Goal: Transaction & Acquisition: Purchase product/service

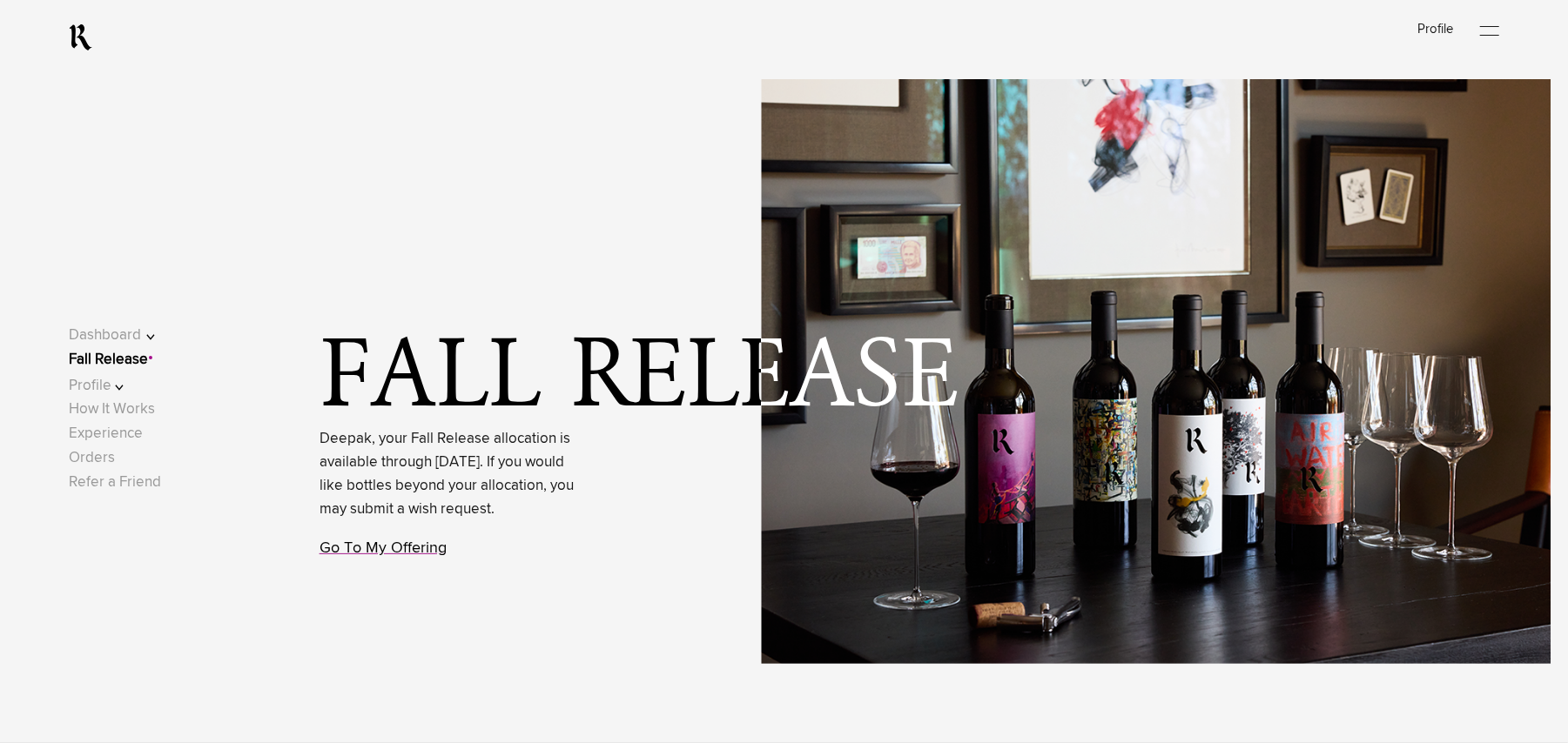
click at [359, 556] on link "Go To My Offering" at bounding box center [383, 548] width 127 height 16
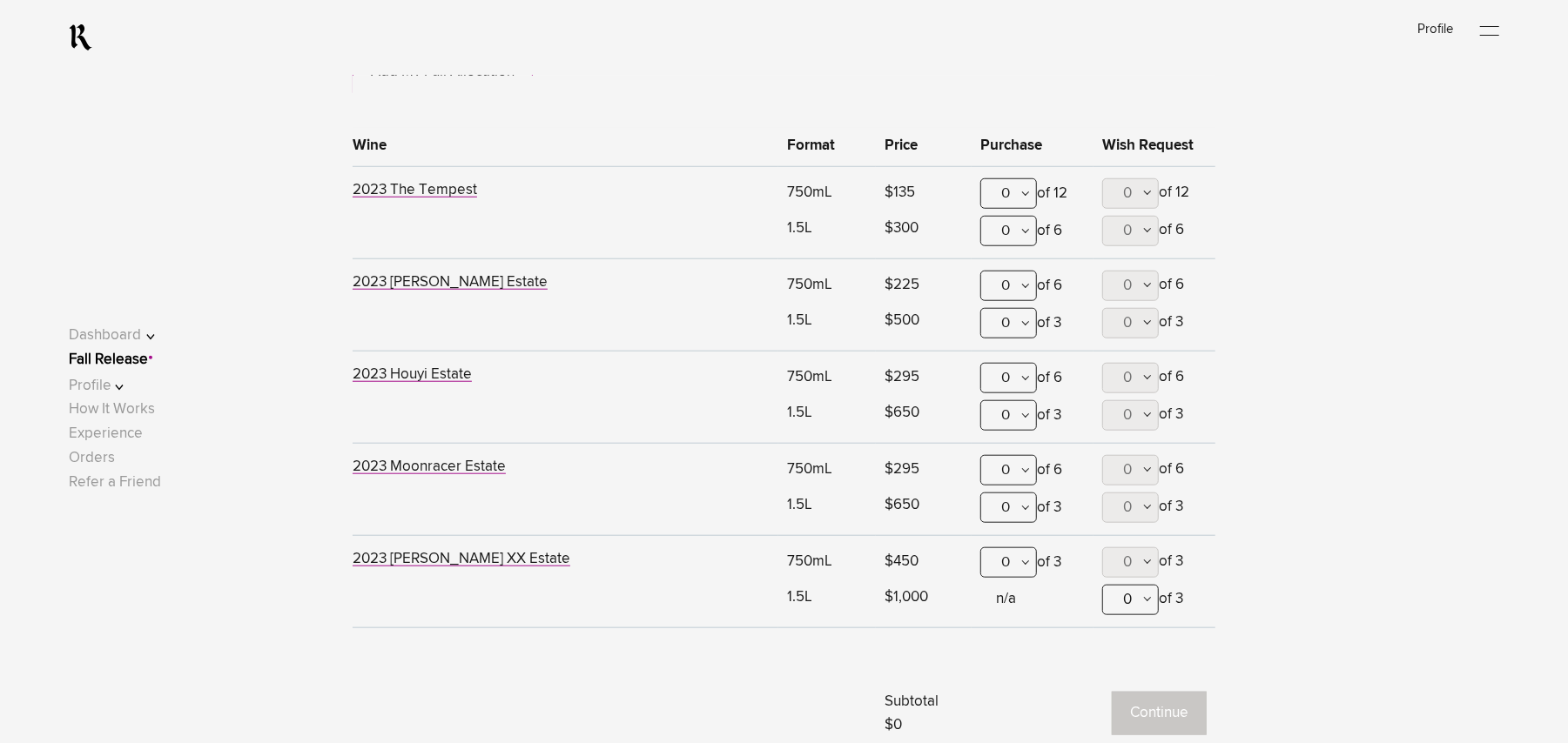
scroll to position [1021, 0]
click at [1021, 195] on div "0" at bounding box center [1009, 191] width 57 height 30
click at [1008, 317] on div "2" at bounding box center [1009, 320] width 55 height 44
drag, startPoint x: 1008, startPoint y: 286, endPoint x: 1008, endPoint y: 315, distance: 29.0
click at [1008, 287] on div "0" at bounding box center [1009, 283] width 57 height 30
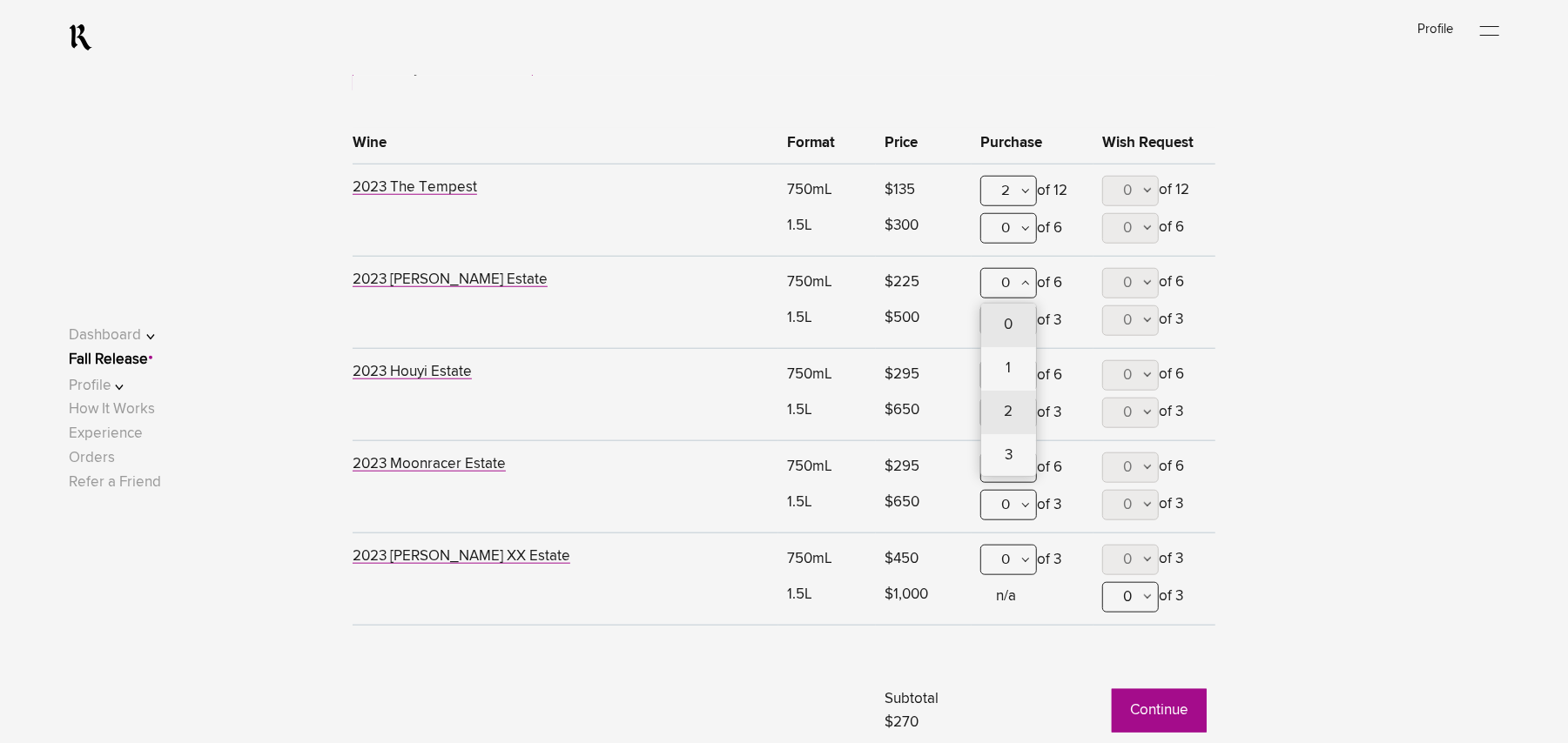
click at [1003, 406] on div "2" at bounding box center [1009, 412] width 55 height 44
click at [1167, 703] on button "Continue" at bounding box center [1159, 711] width 95 height 44
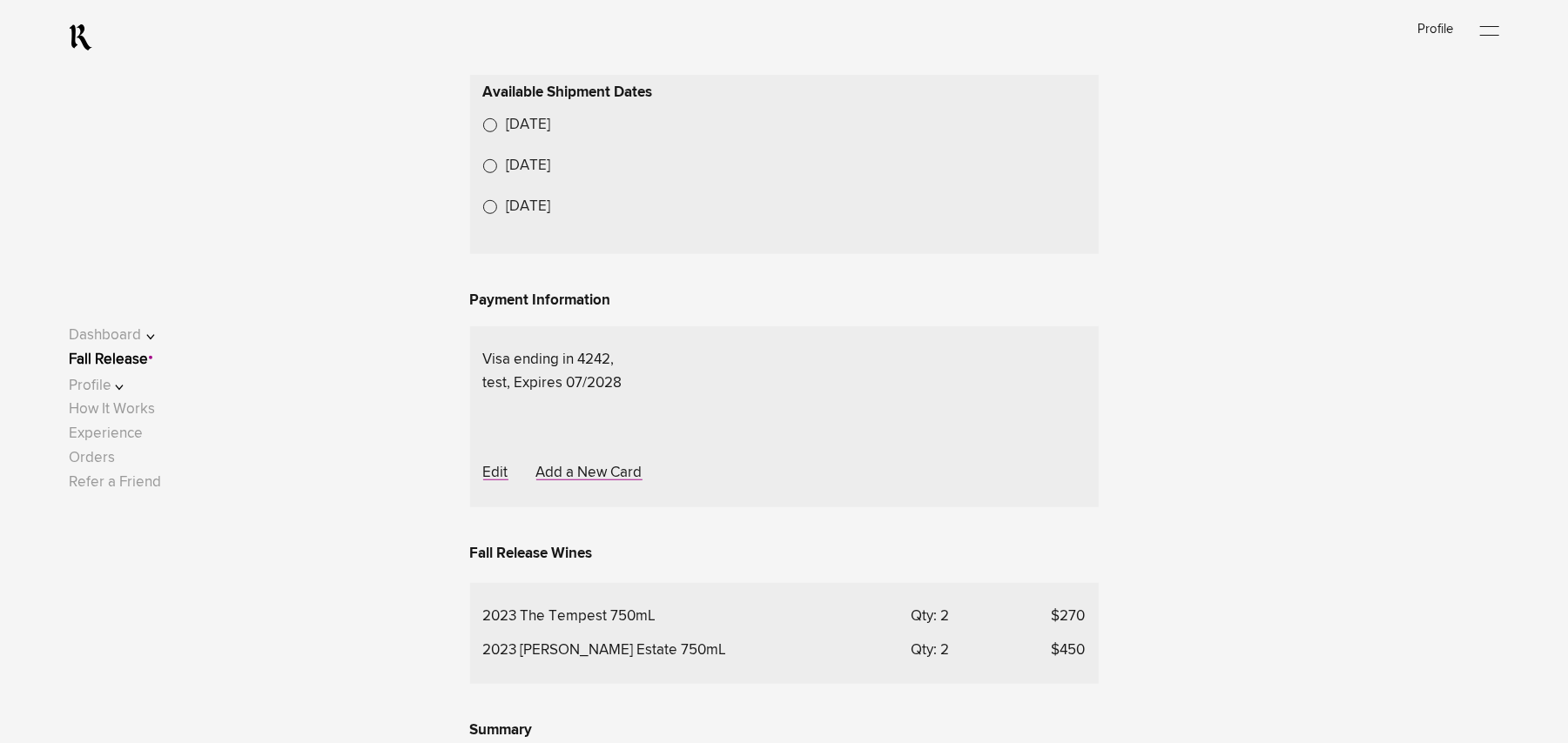
scroll to position [812, 0]
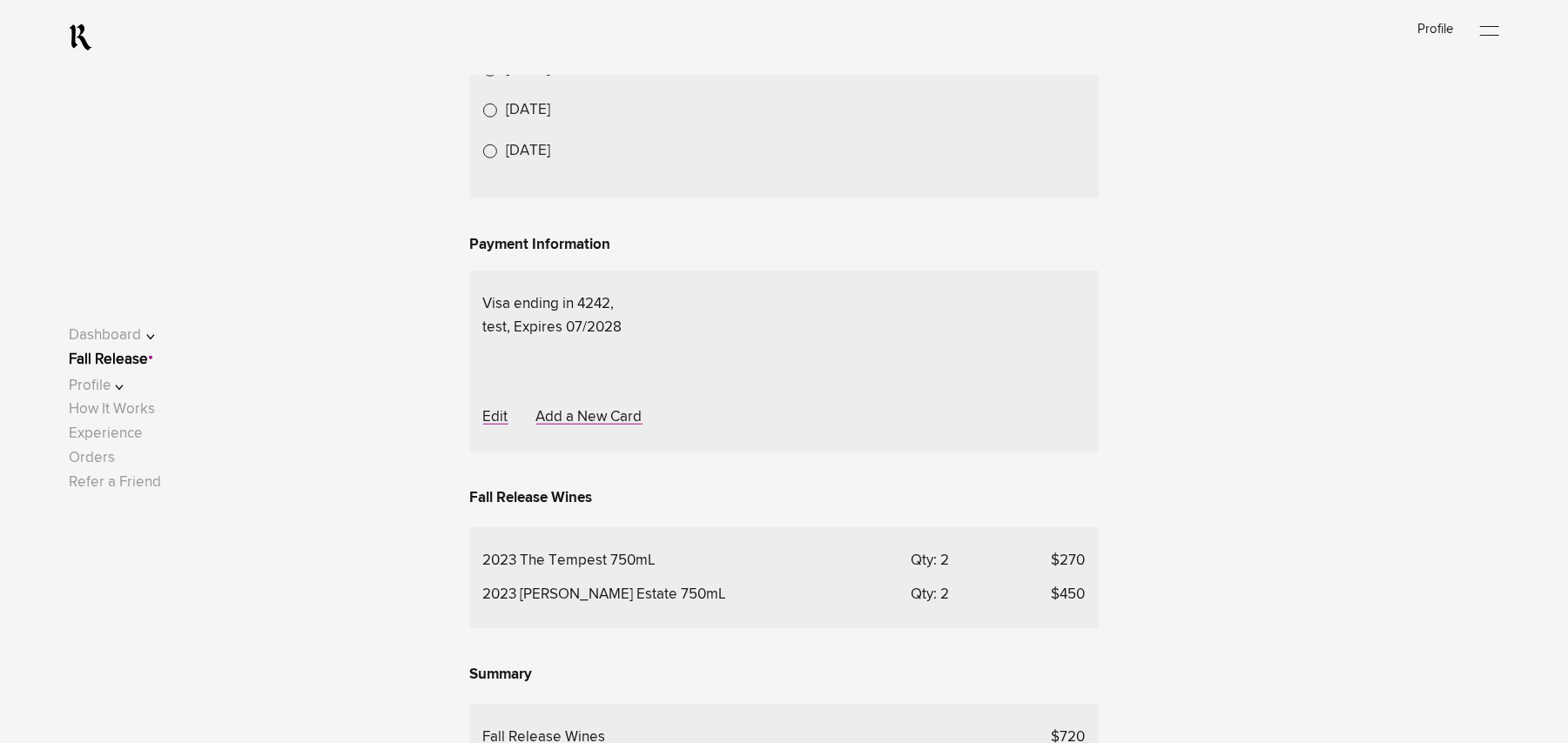
click at [545, 77] on lightning-formatted-date-time "Oct 27, 2025" at bounding box center [529, 69] width 45 height 15
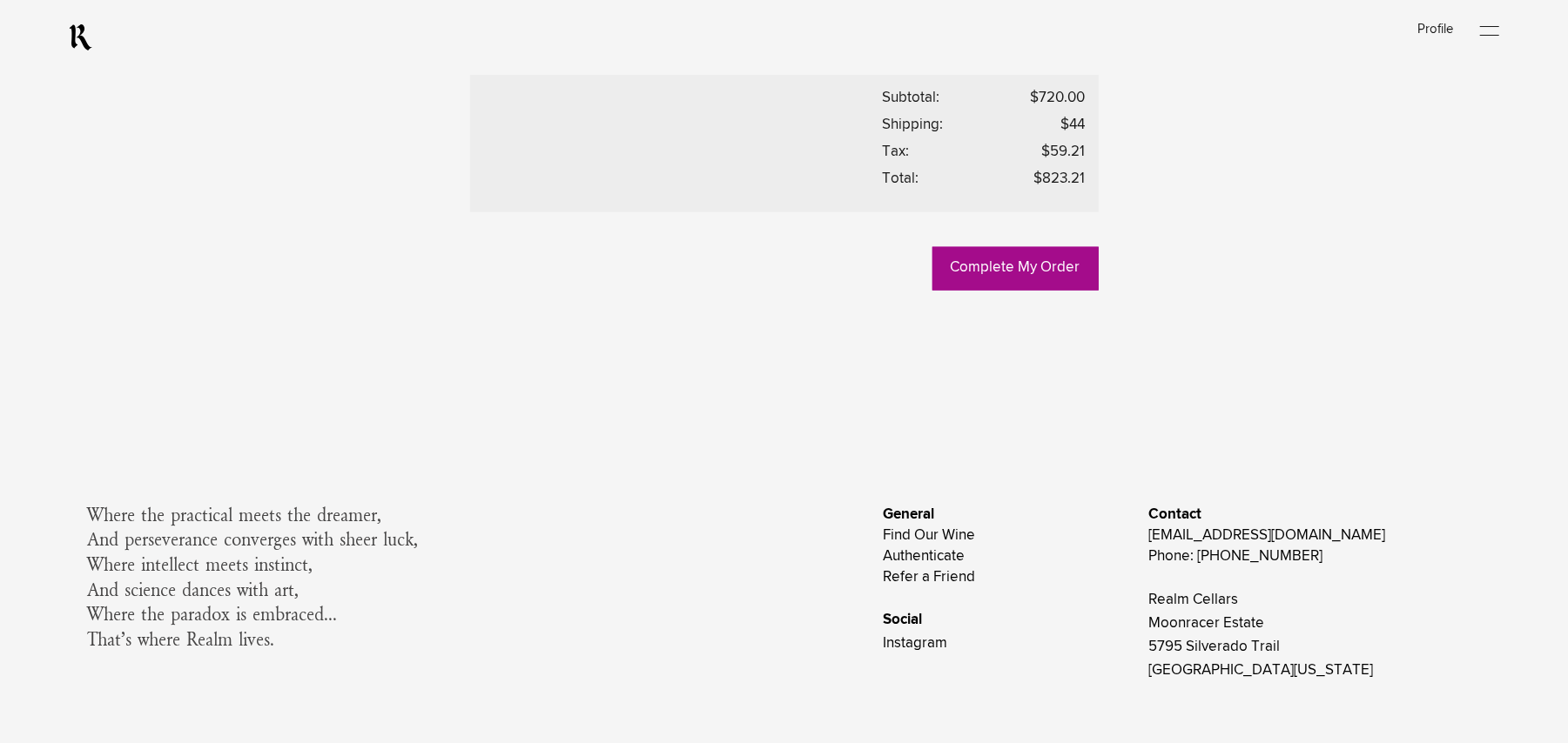
scroll to position [1509, 0]
click at [986, 288] on link "Complete My Order" at bounding box center [1015, 266] width 166 height 44
